Goal: Task Accomplishment & Management: Manage account settings

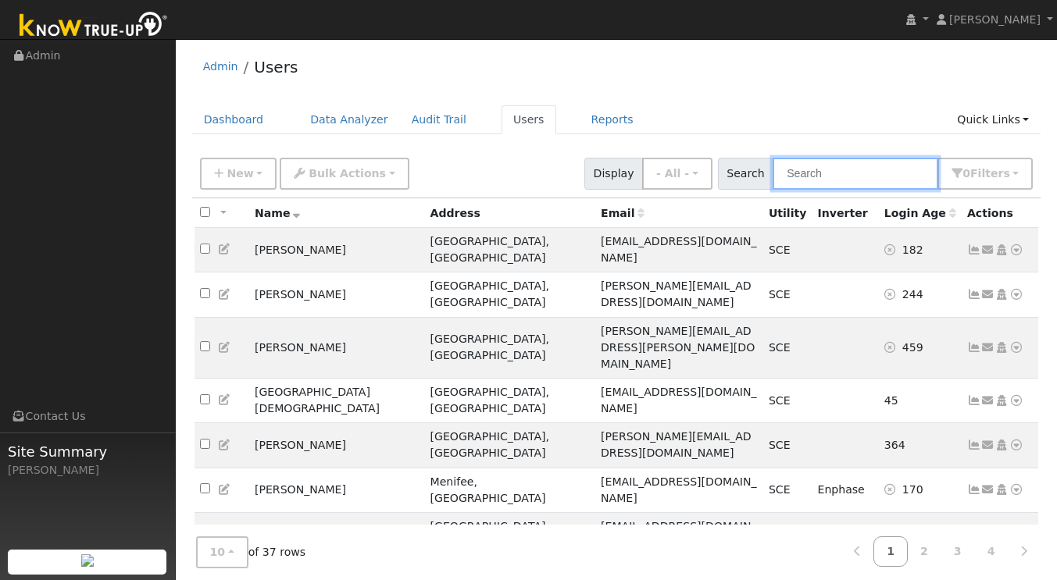
click at [827, 174] on input "text" at bounding box center [855, 174] width 166 height 32
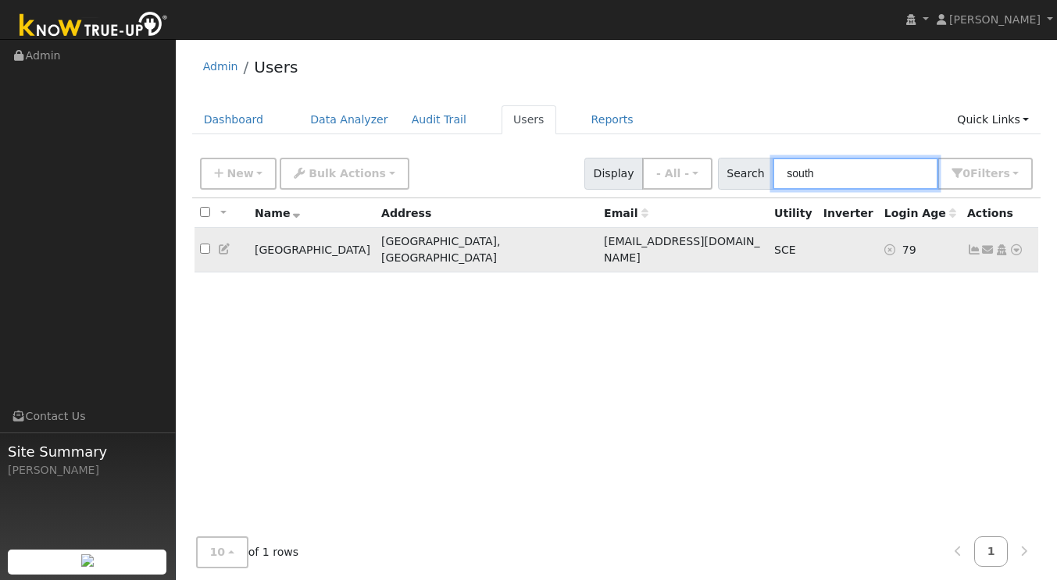
type input "south"
click at [973, 244] on icon at bounding box center [974, 249] width 14 height 11
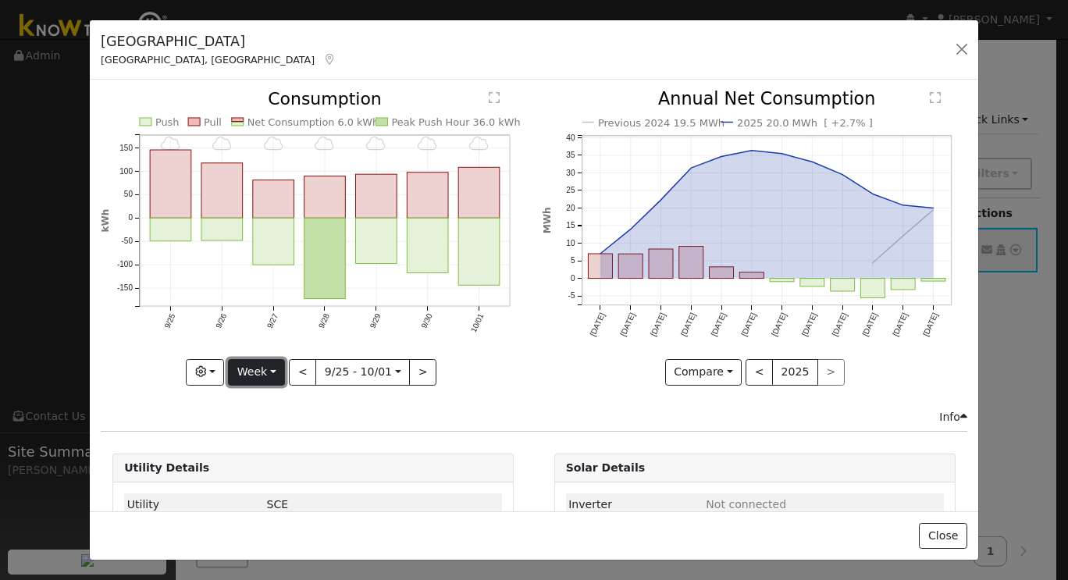
click at [276, 369] on button "Week" at bounding box center [256, 372] width 57 height 27
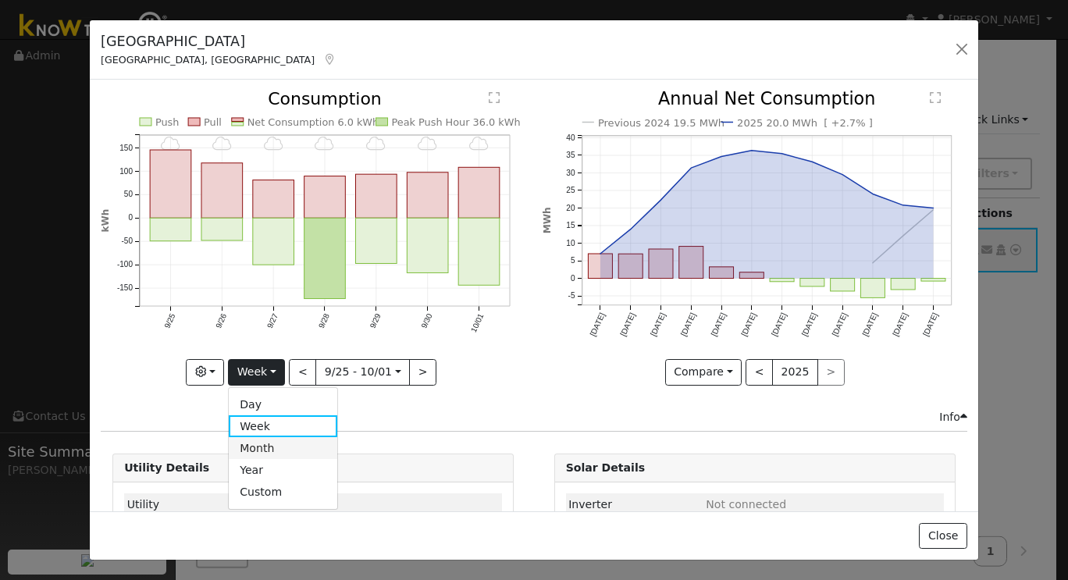
click at [266, 437] on link "Month" at bounding box center [283, 448] width 109 height 22
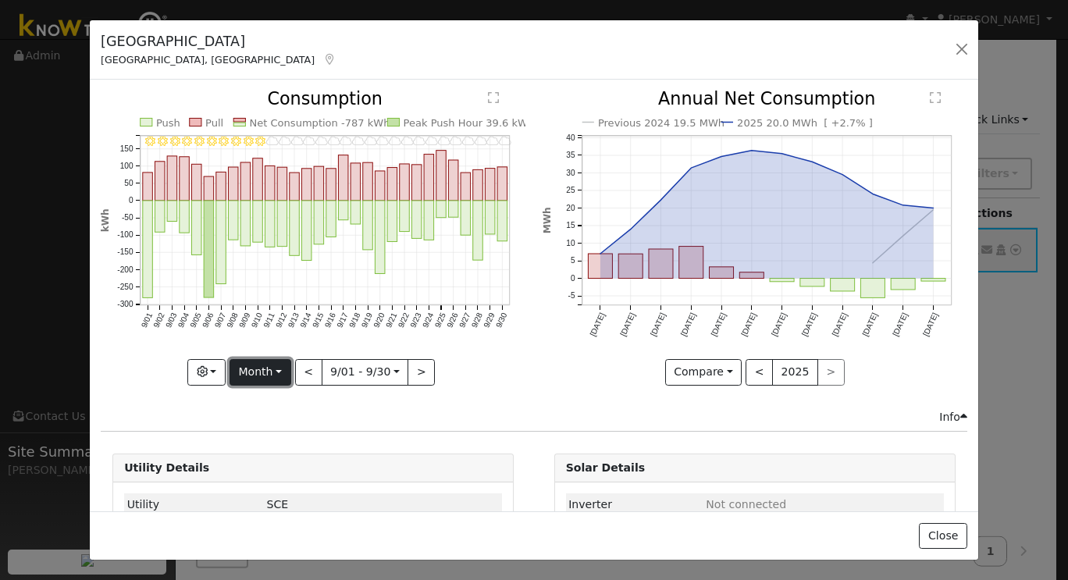
click at [272, 366] on button "Month" at bounding box center [261, 372] width 62 height 27
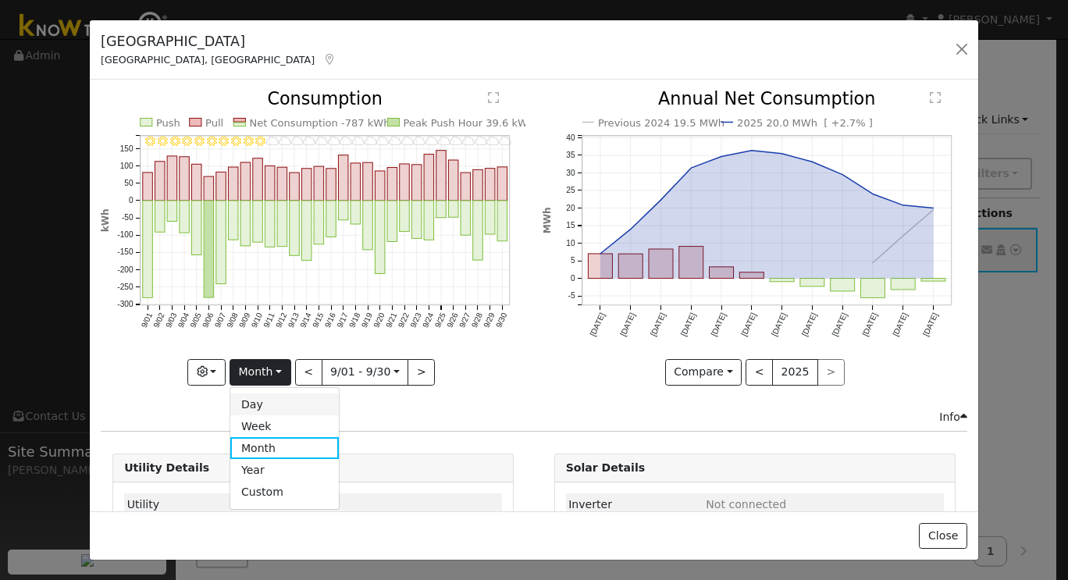
click at [278, 395] on link "Day" at bounding box center [284, 405] width 109 height 22
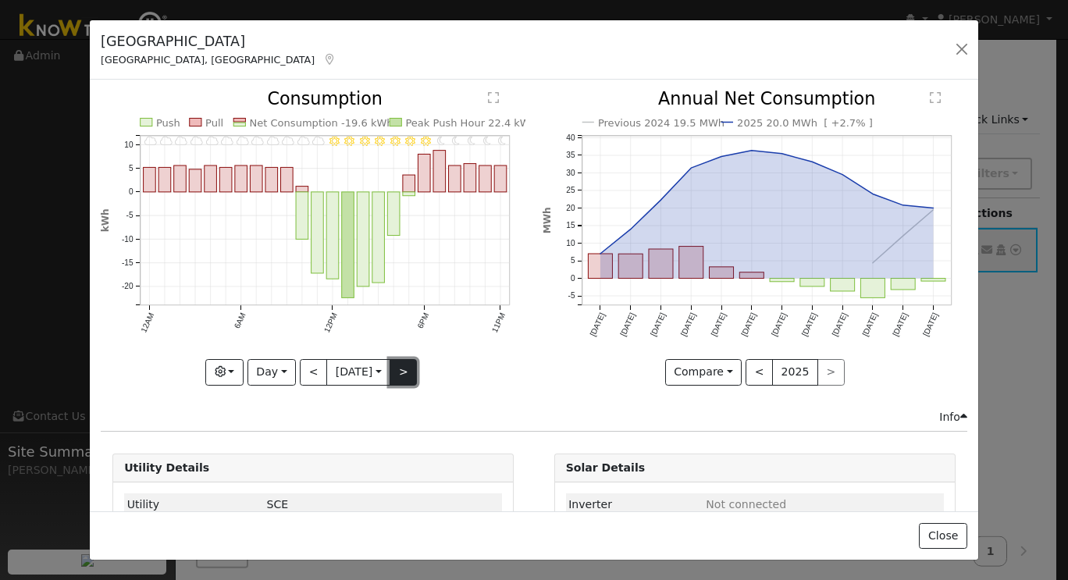
click at [402, 372] on button ">" at bounding box center [403, 372] width 27 height 27
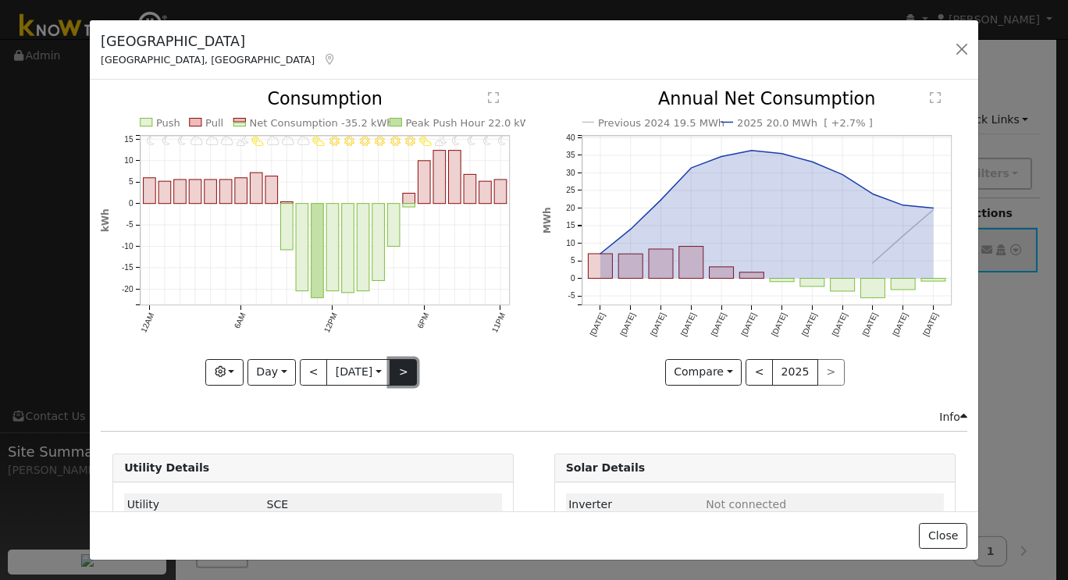
click at [402, 372] on button ">" at bounding box center [403, 372] width 27 height 27
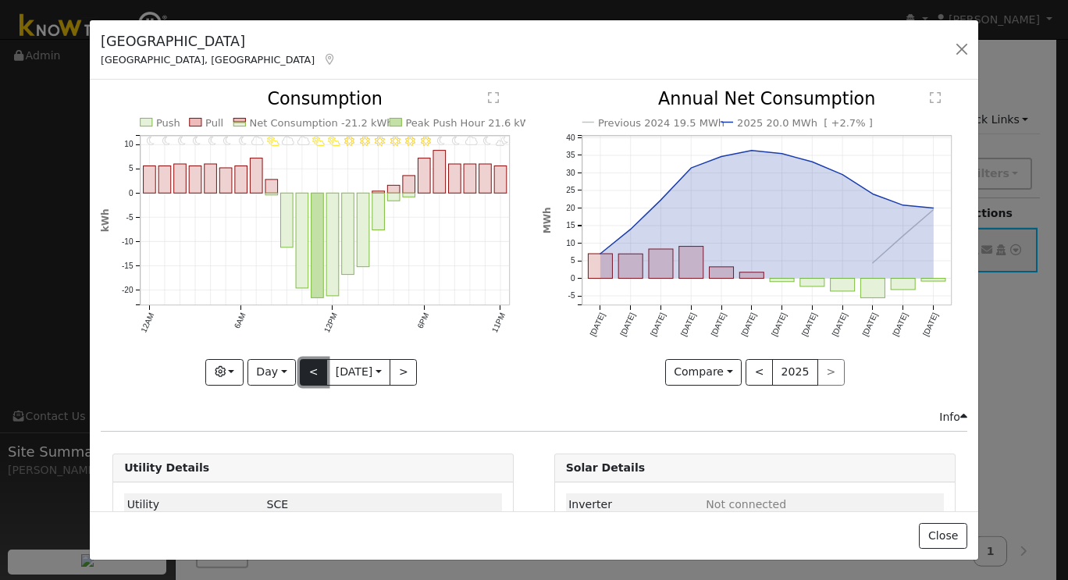
click at [300, 375] on button "<" at bounding box center [313, 372] width 27 height 27
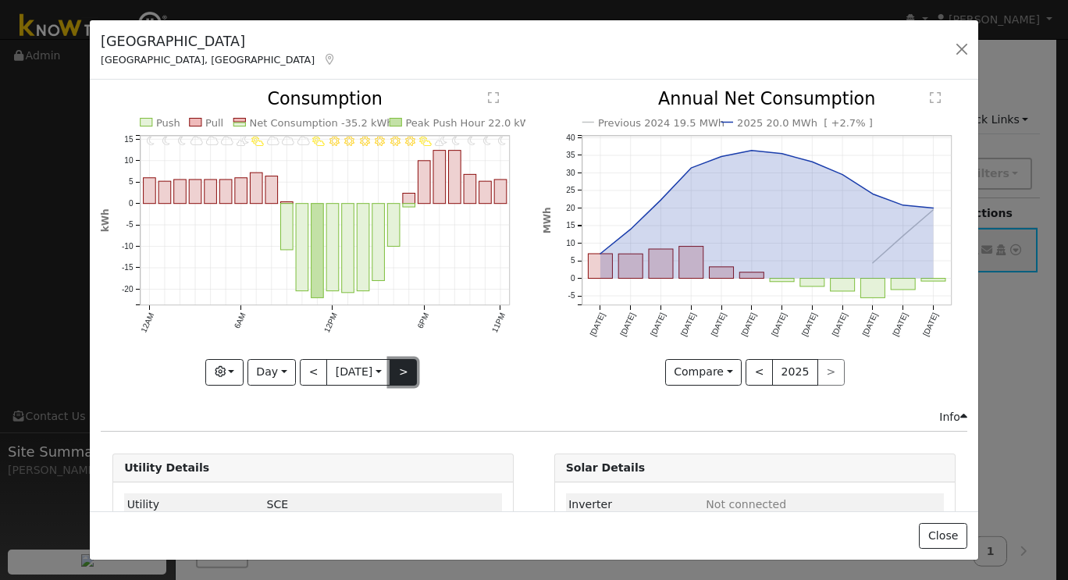
click at [411, 377] on button ">" at bounding box center [403, 372] width 27 height 27
type input "[DATE]"
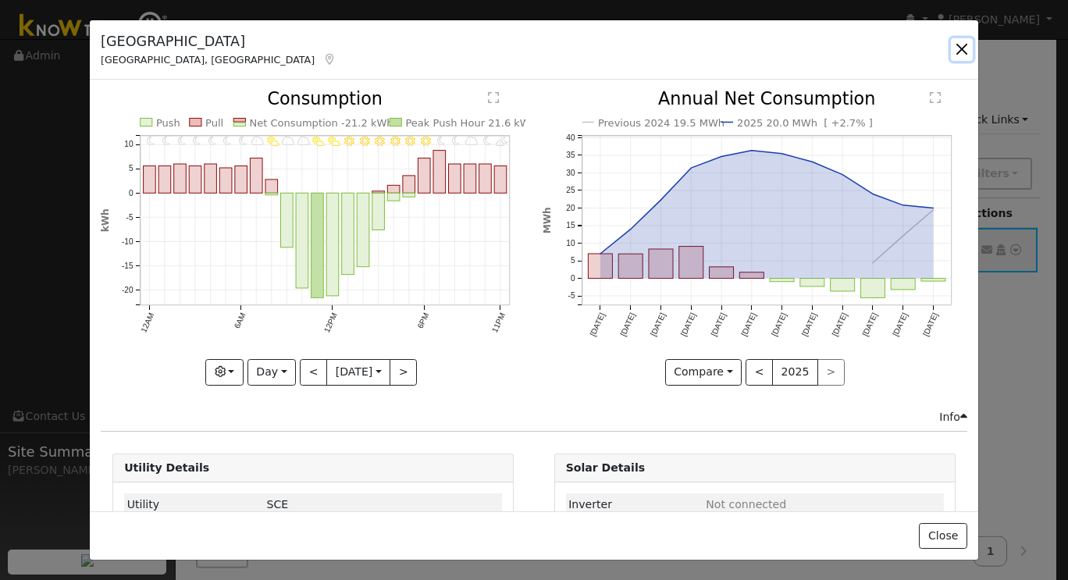
click at [961, 45] on button "button" at bounding box center [962, 49] width 22 height 22
